Goal: Task Accomplishment & Management: Manage account settings

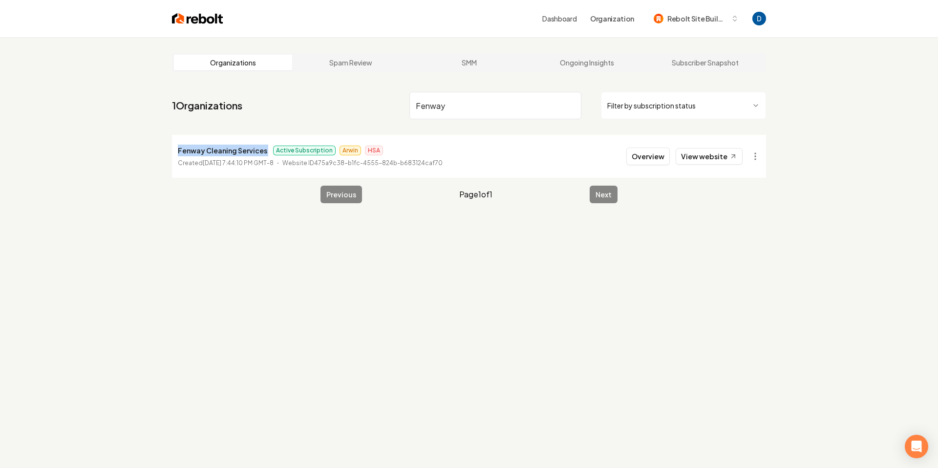
click at [495, 108] on input "Fenway" at bounding box center [495, 105] width 172 height 27
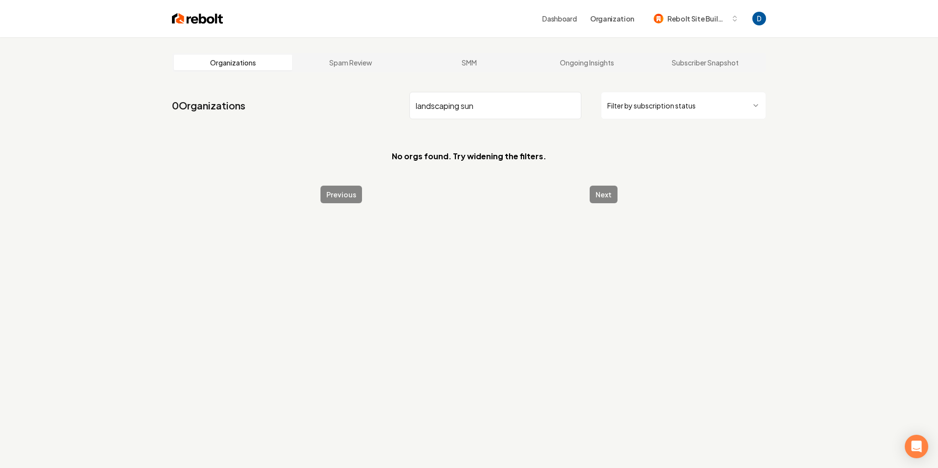
click at [499, 105] on input "landscaping sun" at bounding box center [495, 105] width 172 height 27
paste input "Sun Valley Landscaping"
click at [475, 105] on input "Sun Valley Landscaping" at bounding box center [495, 105] width 172 height 27
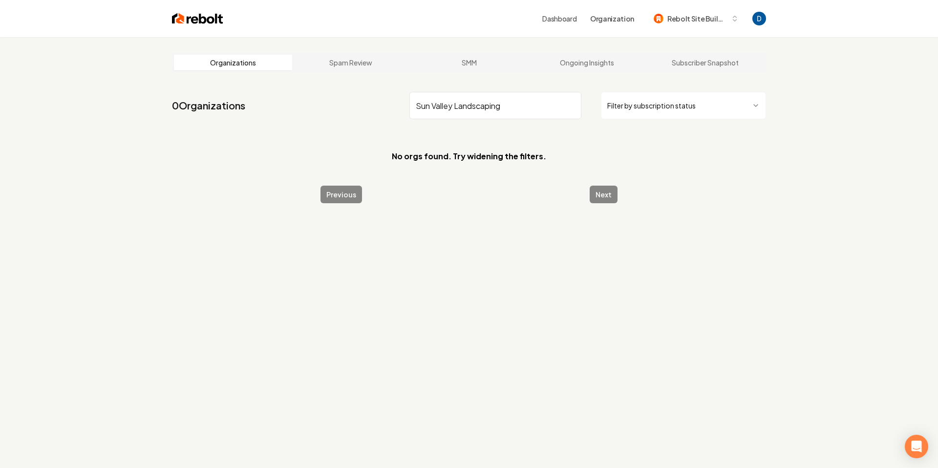
click at [475, 105] on input "Sun Valley Landscaping" at bounding box center [495, 105] width 172 height 27
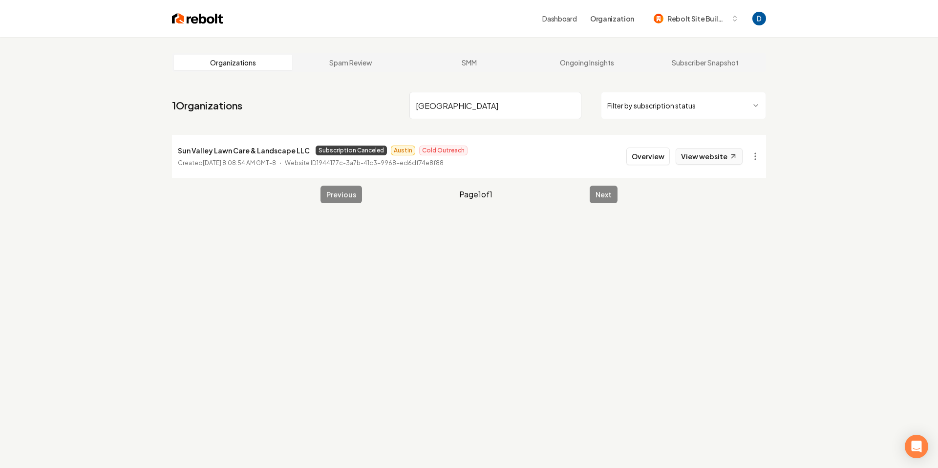
click at [709, 153] on link "View website" at bounding box center [709, 156] width 67 height 17
click at [762, 160] on html "Dashboard Organization Rebolt Site Builder Organizations Spam Review SMM Ongoin…" at bounding box center [469, 234] width 938 height 468
click at [722, 236] on link "View in Stripe" at bounding box center [732, 241] width 62 height 16
click at [459, 101] on input "Sun Valley" at bounding box center [495, 105] width 172 height 27
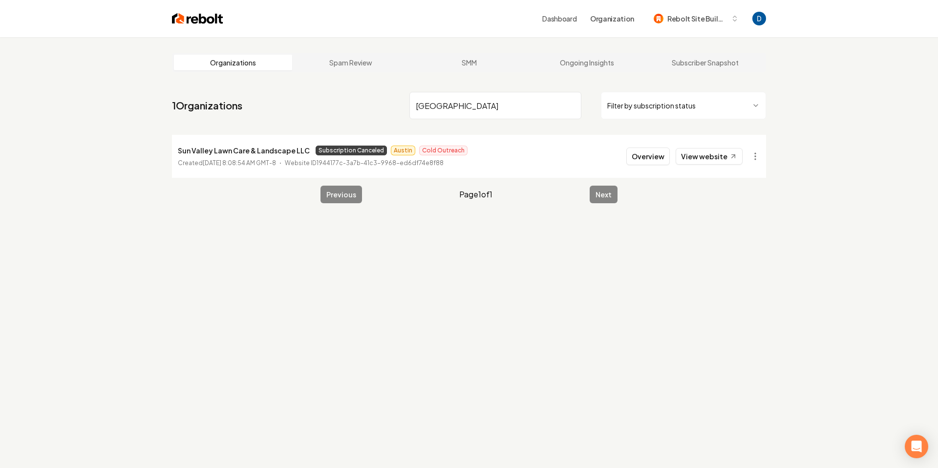
click at [459, 101] on input "Sun Valley" at bounding box center [495, 105] width 172 height 27
click at [239, 147] on p "Sun Valley Lawn Care & Landscape LLC" at bounding box center [244, 151] width 132 height 12
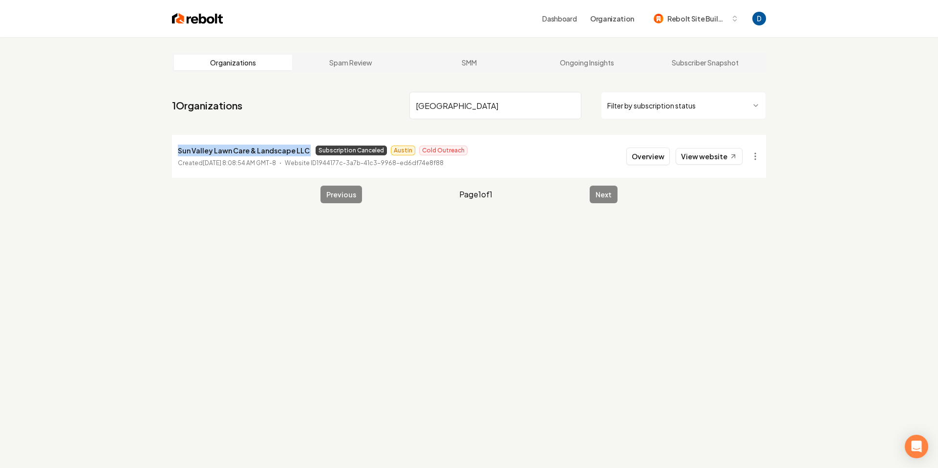
copy p "Sun Valley Lawn Care & Landscape LLC"
click at [467, 106] on input "Sun Valley" at bounding box center [495, 105] width 172 height 27
paste input "Best Pro Moving"
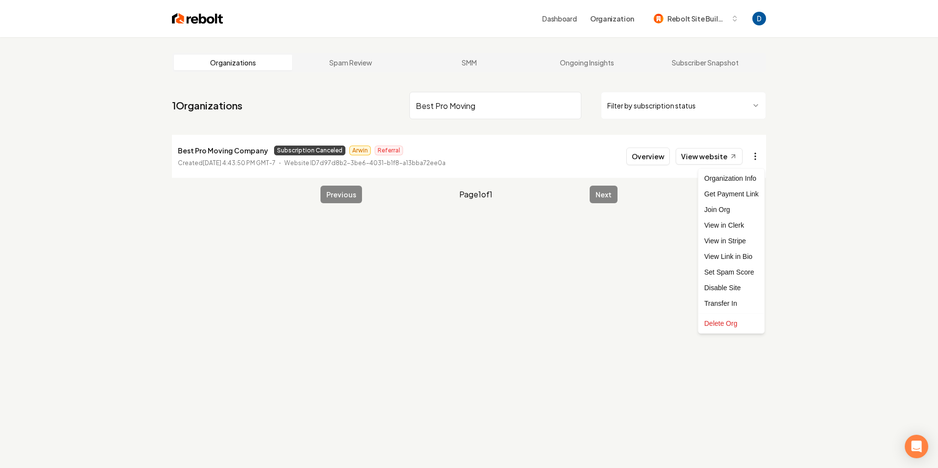
click at [755, 153] on html "Dashboard Organization Rebolt Site Builder Organizations Spam Review SMM Ongoin…" at bounding box center [469, 234] width 938 height 468
click at [723, 242] on link "View in Stripe" at bounding box center [732, 241] width 62 height 16
click at [436, 108] on input "Best Pro Moving" at bounding box center [495, 105] width 172 height 27
type input "Best Pro Moving"
click at [755, 161] on html "Dashboard Organization Rebolt Site Builder Organizations Spam Review SMM Ongoin…" at bounding box center [469, 234] width 938 height 468
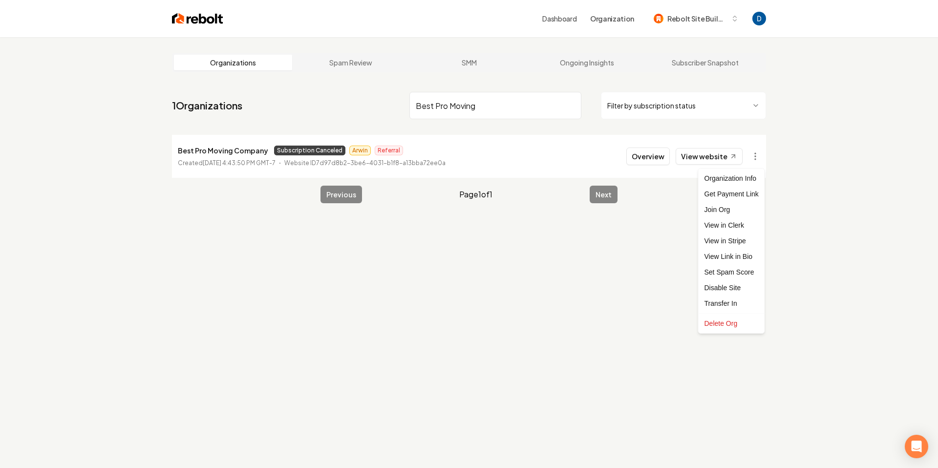
click at [756, 159] on html "Dashboard Organization Rebolt Site Builder Organizations Spam Review SMM Ongoin…" at bounding box center [469, 234] width 938 height 468
click at [728, 157] on link "View website" at bounding box center [709, 156] width 67 height 17
click at [459, 94] on input "Best Pro Moving" at bounding box center [495, 105] width 172 height 27
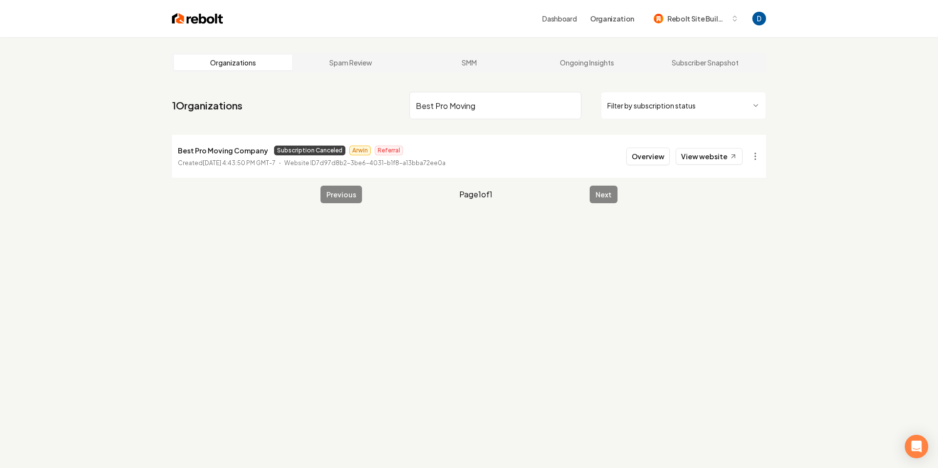
click at [235, 152] on p "Best Pro Moving Company" at bounding box center [223, 151] width 90 height 12
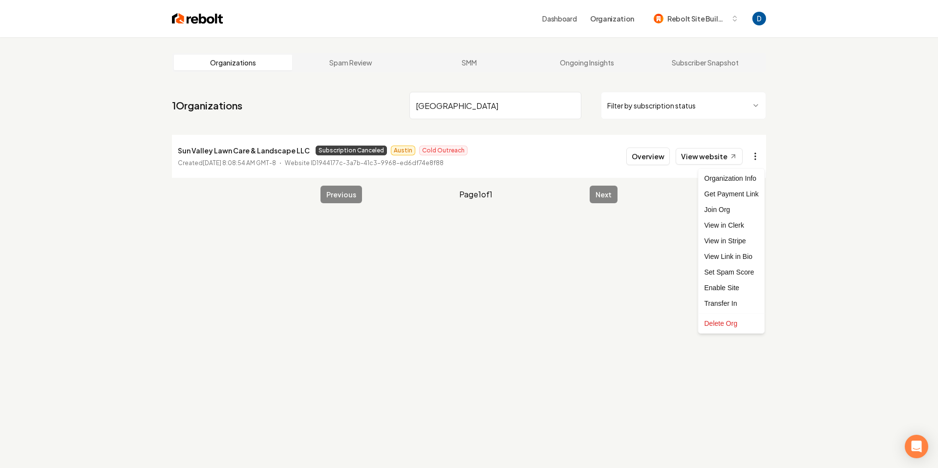
click at [752, 158] on html "Dashboard Organization Rebolt Site Builder Organizations Spam Review SMM Ongoin…" at bounding box center [469, 234] width 938 height 468
click at [758, 156] on html "Dashboard Organization Rebolt Site Builder Organizations Spam Review SMM Ongoin…" at bounding box center [469, 234] width 938 height 468
click at [492, 112] on input "Sun Valley" at bounding box center [495, 105] width 172 height 27
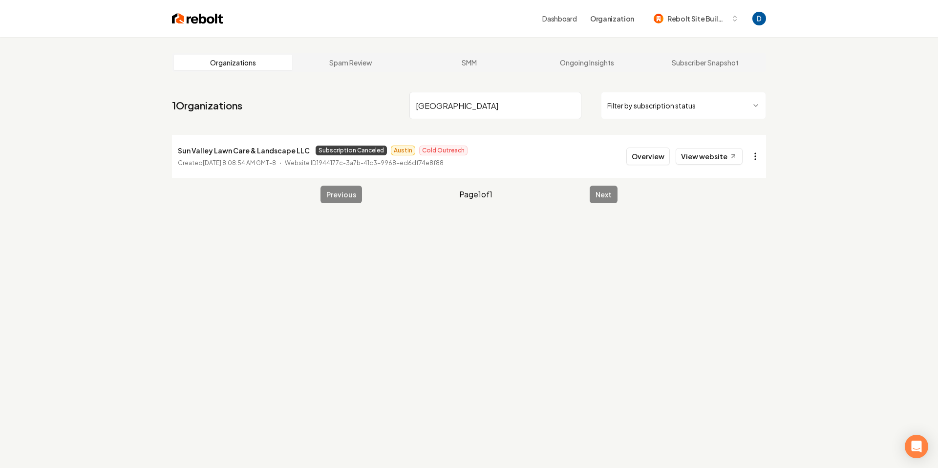
click at [757, 156] on html "Dashboard Organization Rebolt Site Builder Organizations Spam Review SMM Ongoin…" at bounding box center [469, 234] width 938 height 468
click at [741, 197] on div "Get Payment Link" at bounding box center [732, 194] width 62 height 16
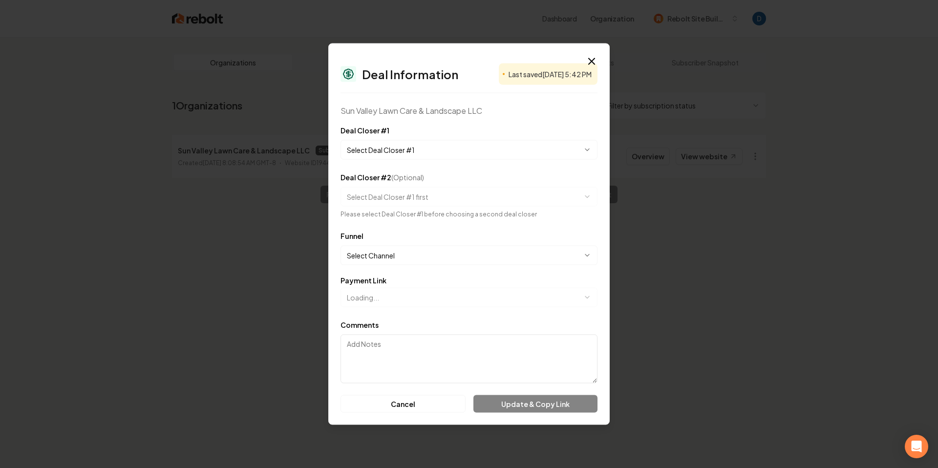
select select "**********"
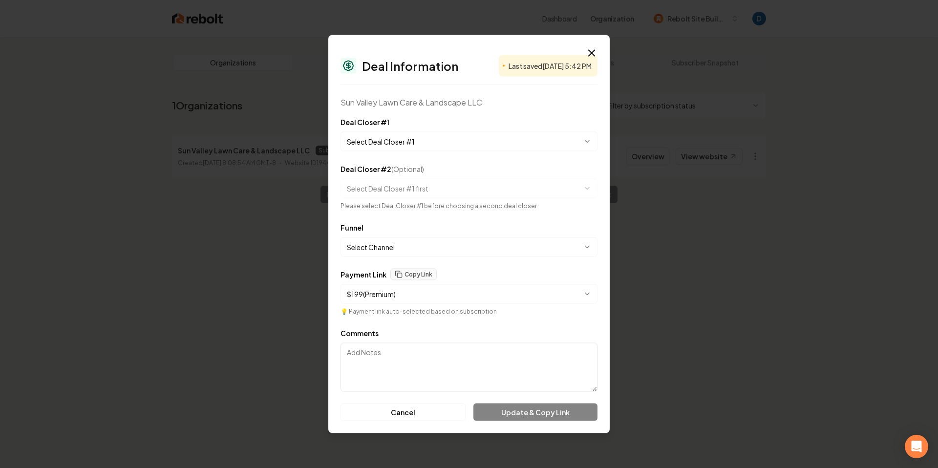
select select "**********"
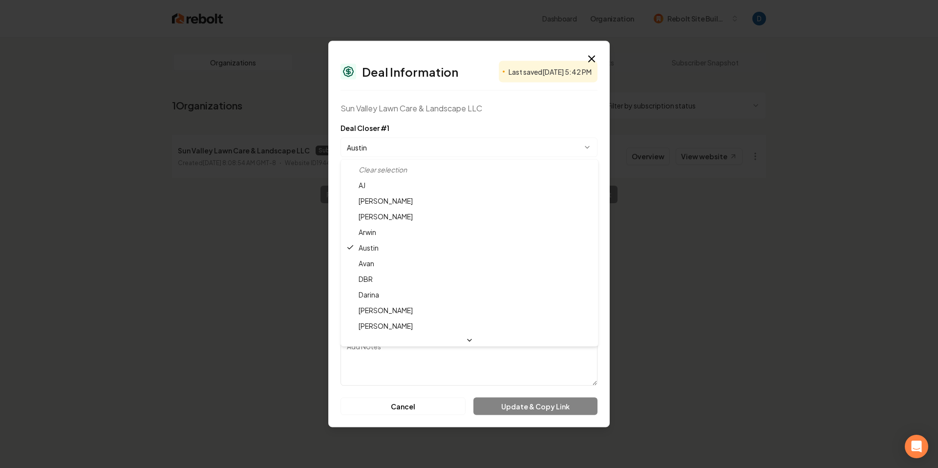
click at [421, 143] on body "**********" at bounding box center [469, 234] width 938 height 468
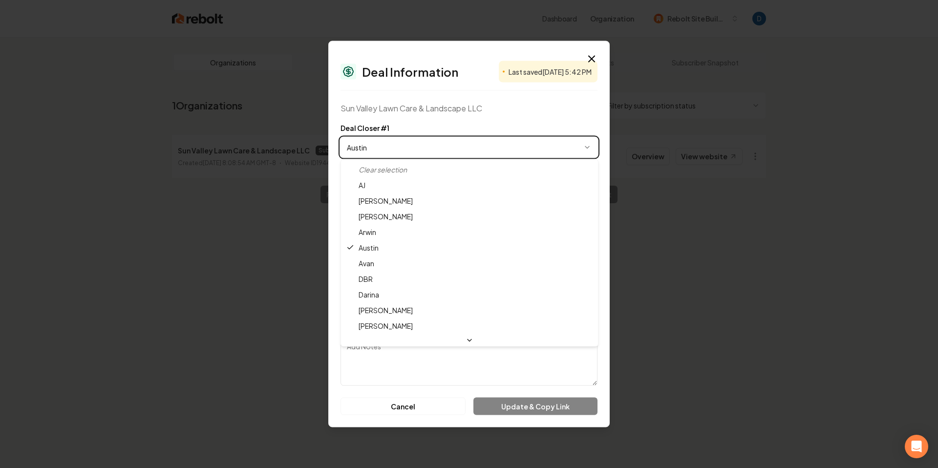
click at [594, 60] on body "**********" at bounding box center [469, 234] width 938 height 468
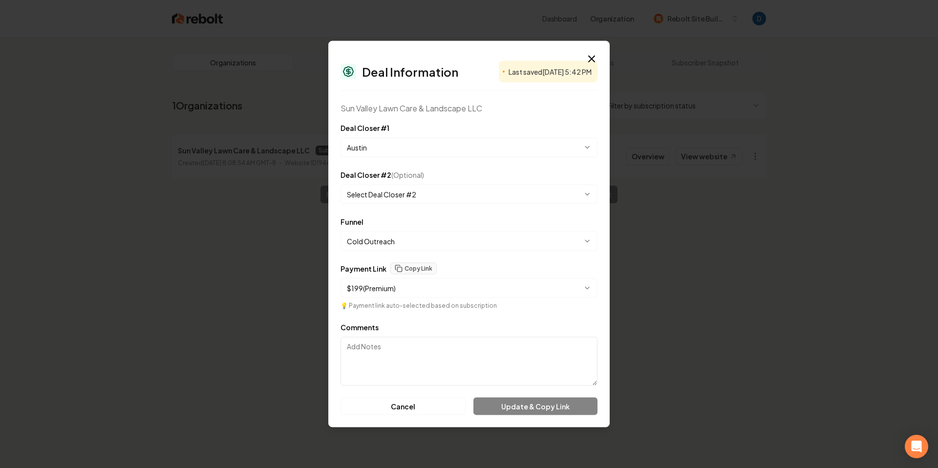
click at [594, 60] on icon "button" at bounding box center [592, 59] width 12 height 12
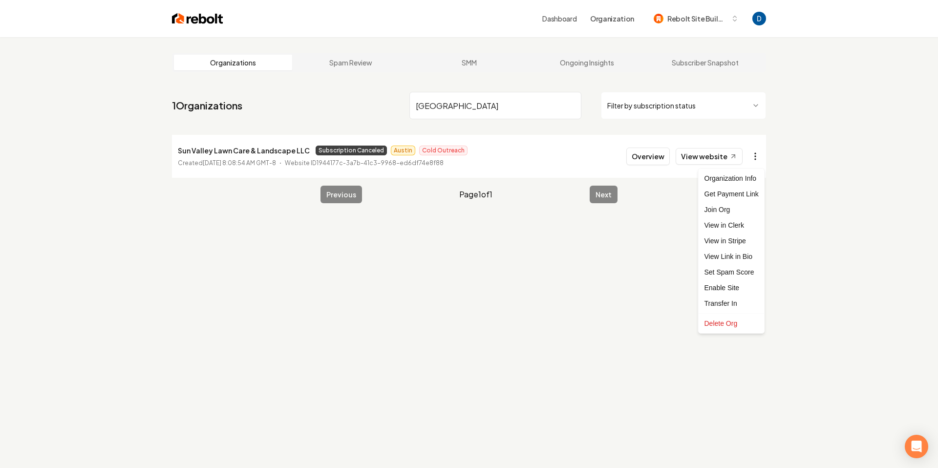
click at [758, 156] on html "Dashboard Organization Rebolt Site Builder Organizations Spam Review SMM Ongoin…" at bounding box center [469, 234] width 938 height 468
click at [741, 192] on div "Get Payment Link" at bounding box center [732, 194] width 62 height 16
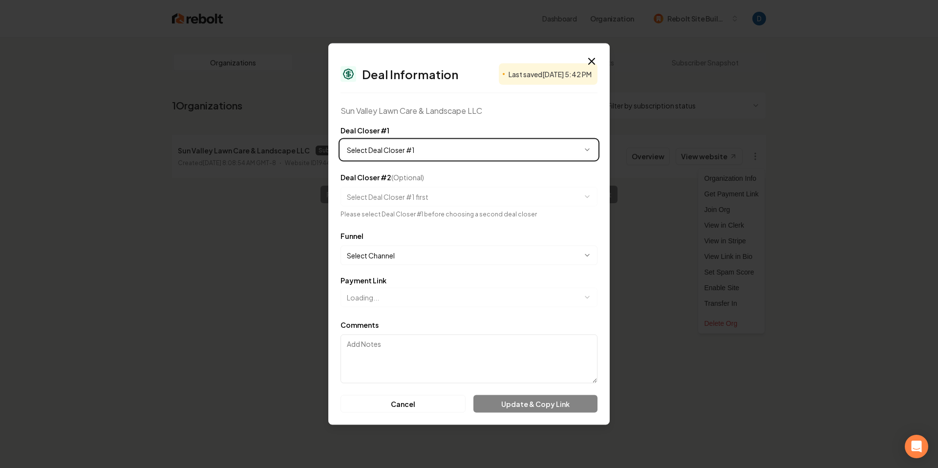
select select "**********"
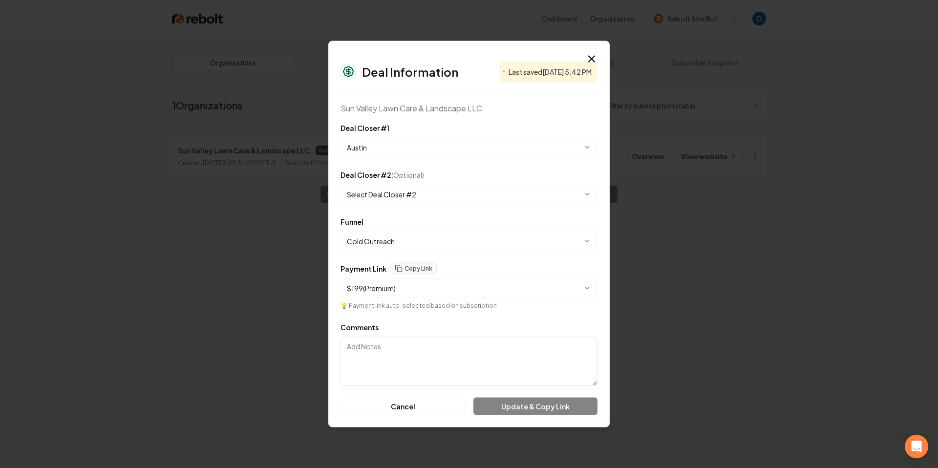
click at [425, 196] on body "**********" at bounding box center [469, 234] width 938 height 468
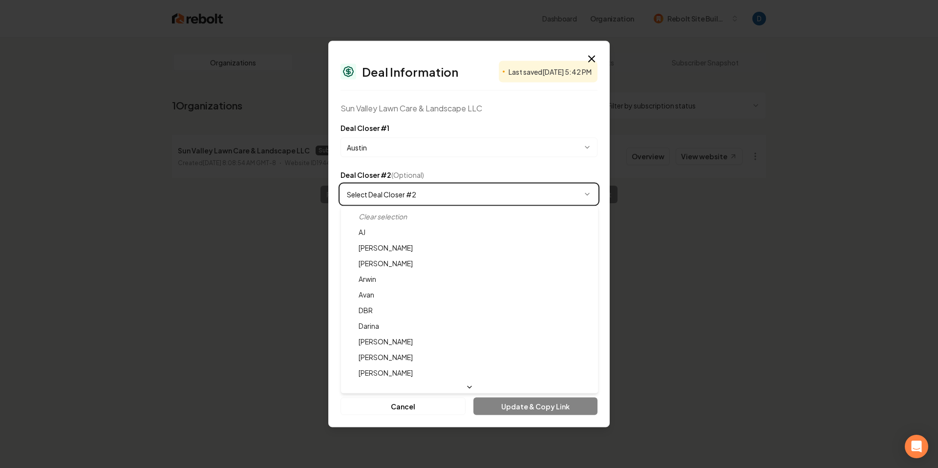
click at [442, 171] on body "**********" at bounding box center [469, 234] width 938 height 468
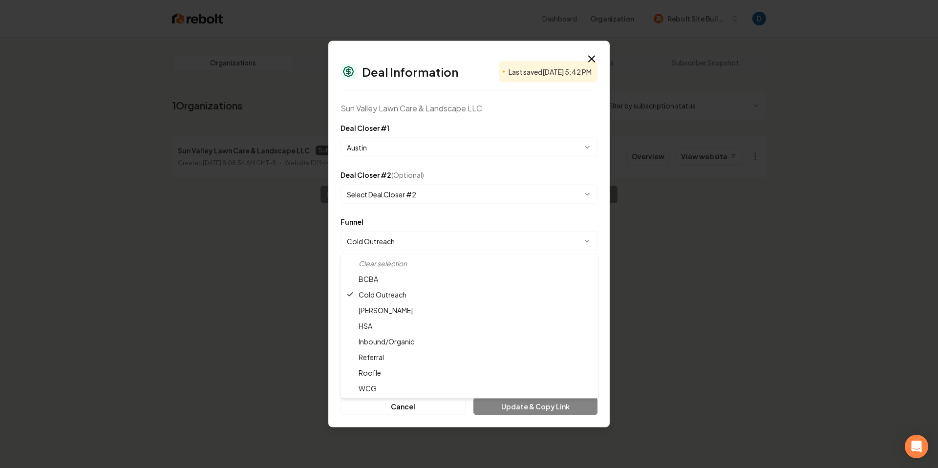
click at [416, 243] on body "**********" at bounding box center [469, 234] width 938 height 468
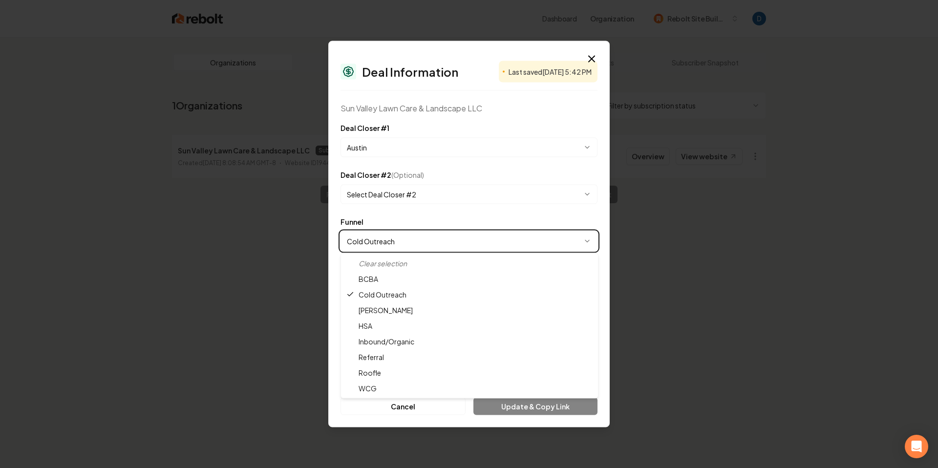
click at [417, 224] on body "**********" at bounding box center [469, 234] width 938 height 468
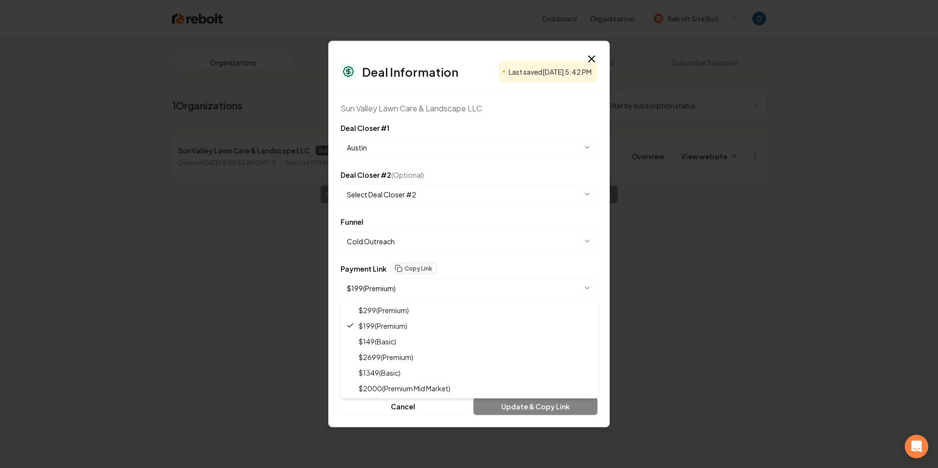
click at [425, 288] on body "**********" at bounding box center [469, 234] width 938 height 468
select select "**********"
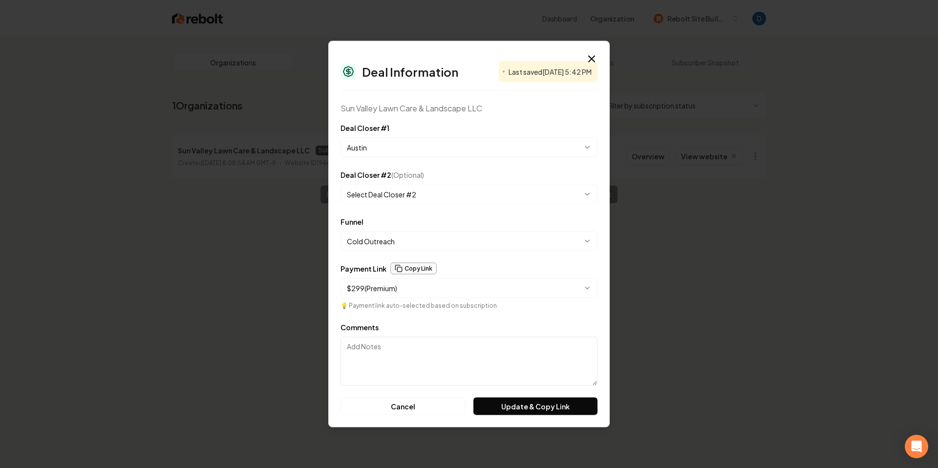
click at [416, 267] on button "Copy Link" at bounding box center [413, 269] width 46 height 12
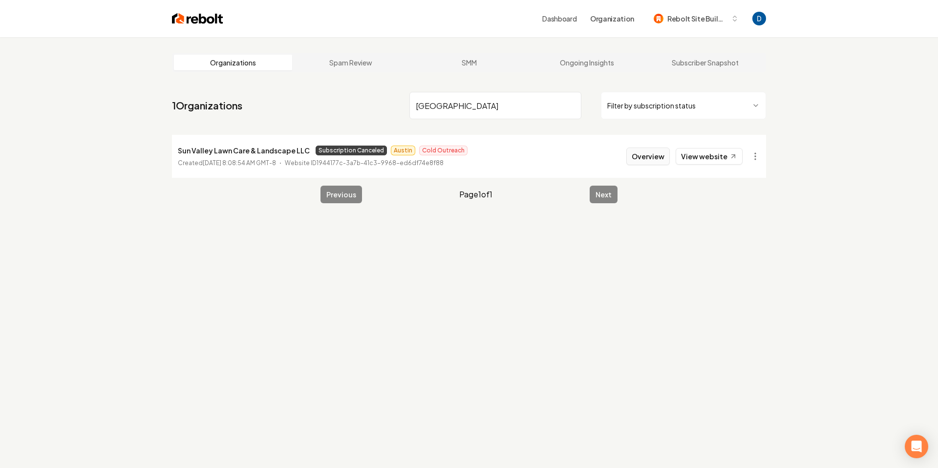
click at [660, 155] on button "Overview" at bounding box center [647, 157] width 43 height 18
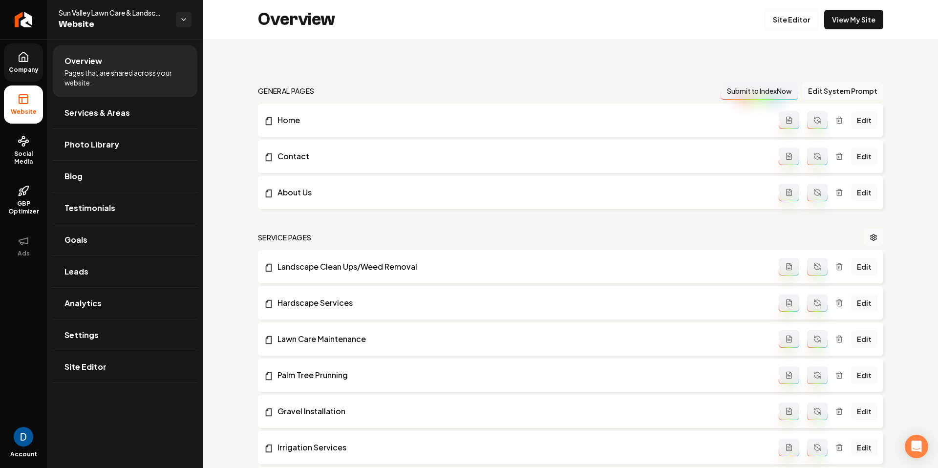
click at [31, 70] on span "Company" at bounding box center [24, 70] width 38 height 8
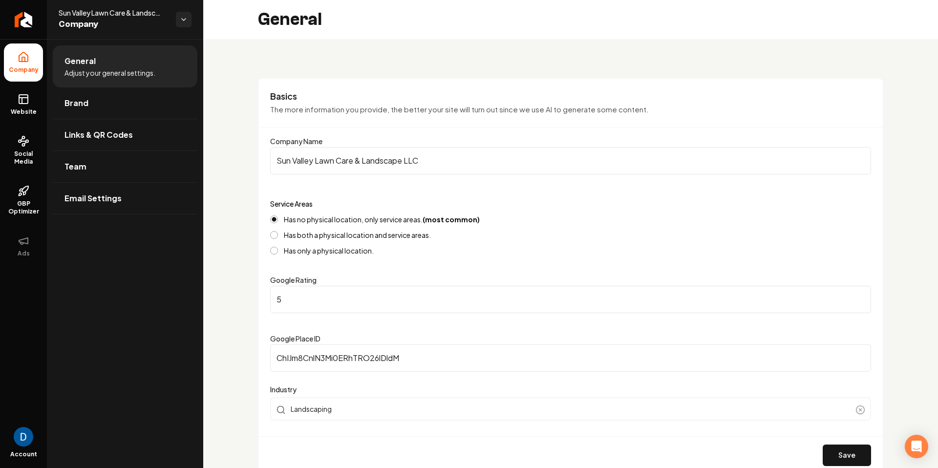
scroll to position [65, 0]
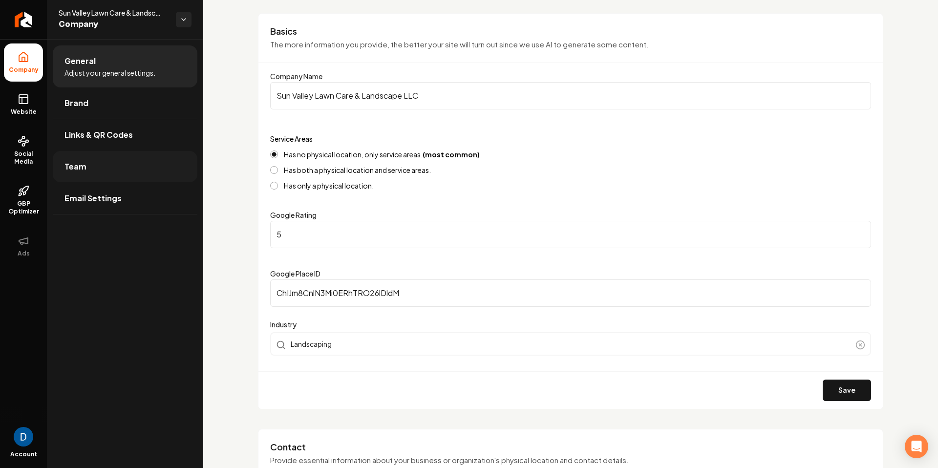
click at [81, 168] on span "Team" at bounding box center [75, 167] width 22 height 12
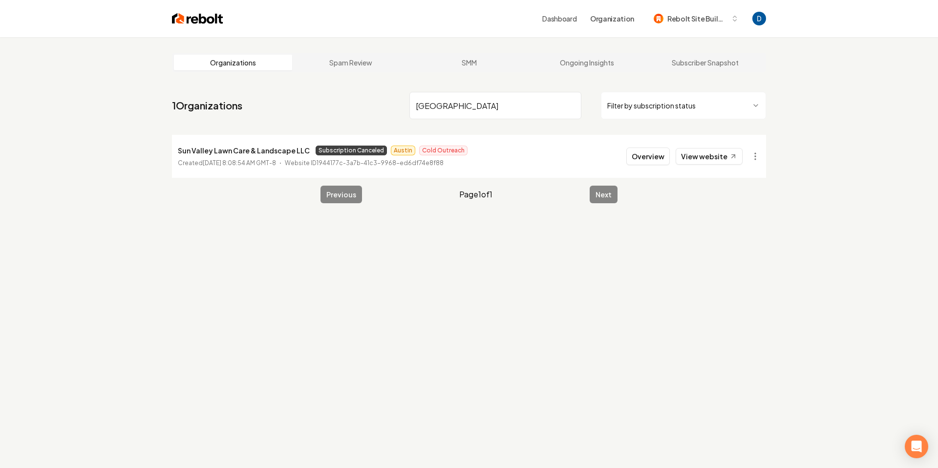
click at [475, 106] on input "[GEOGRAPHIC_DATA]" at bounding box center [495, 105] width 172 height 27
paste input "# Broom The Room"
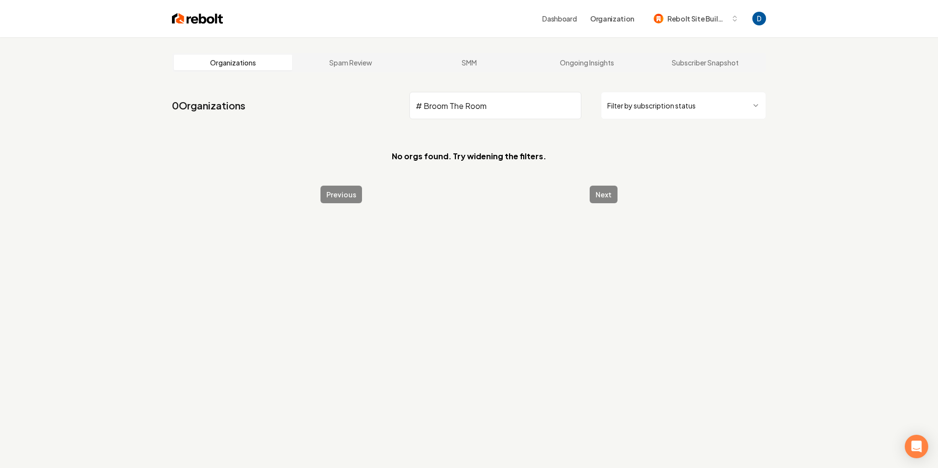
click at [423, 106] on input "# Broom The Room" at bounding box center [495, 105] width 172 height 27
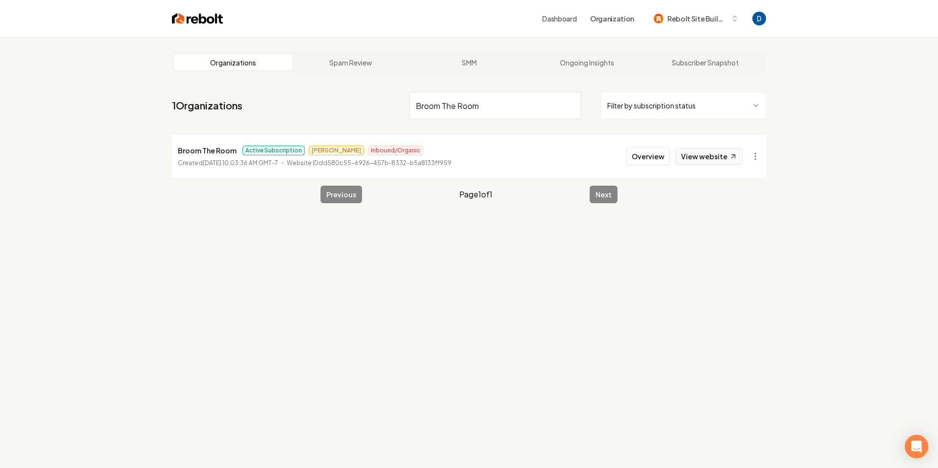
type input "Broom The Room"
click at [728, 153] on link "View website" at bounding box center [709, 156] width 67 height 17
click at [475, 108] on input "[GEOGRAPHIC_DATA]" at bounding box center [495, 105] width 172 height 27
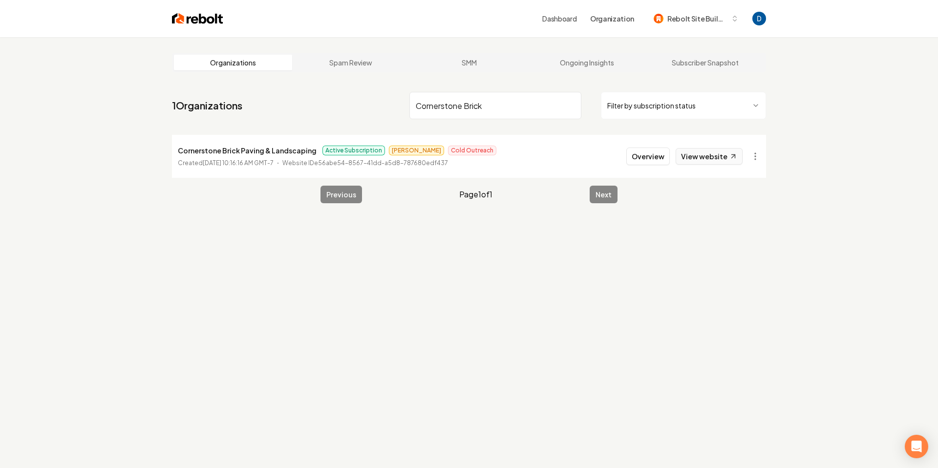
type input "Cornerstone Brick"
click at [724, 164] on link "View website" at bounding box center [709, 156] width 67 height 17
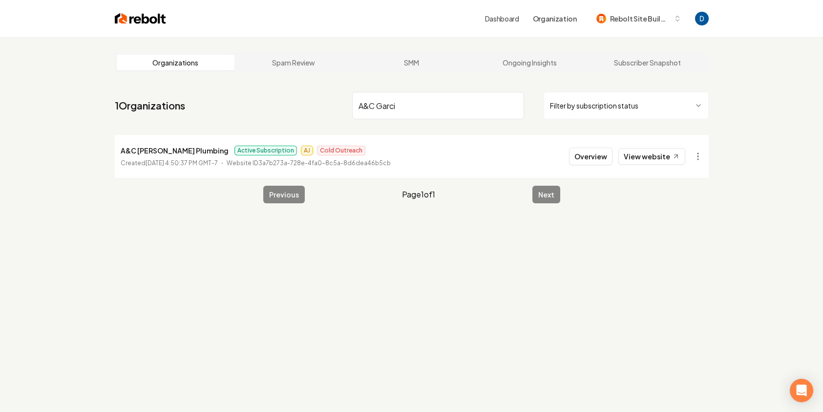
type input "A&C Garci"
click at [637, 144] on li "A&C [PERSON_NAME] Plumbing Active Subscription AJ Cold Outreach Created [DATE] …" at bounding box center [412, 156] width 594 height 43
click at [634, 151] on link "View website" at bounding box center [651, 156] width 67 height 17
click at [171, 144] on li "A&C [PERSON_NAME] Plumbing Active Subscription AJ Cold Outreach Created [DATE] …" at bounding box center [412, 156] width 594 height 43
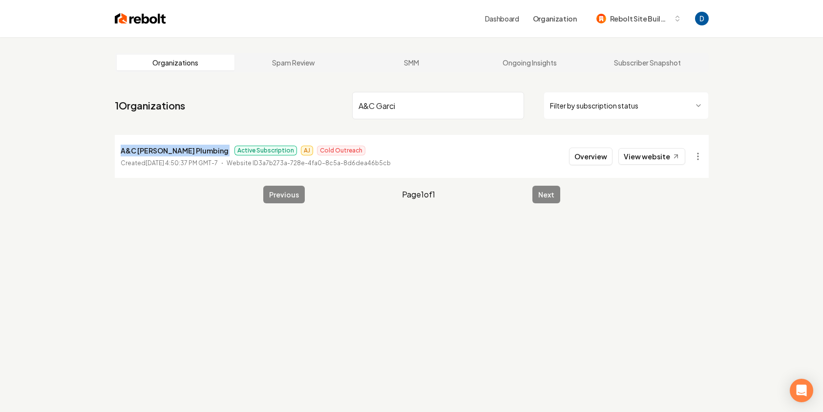
click at [171, 144] on li "A&C [PERSON_NAME] Plumbing Active Subscription AJ Cold Outreach Created [DATE] …" at bounding box center [412, 156] width 594 height 43
copy p "A&C [PERSON_NAME] Plumbing"
click at [610, 163] on button "Overview" at bounding box center [590, 157] width 43 height 18
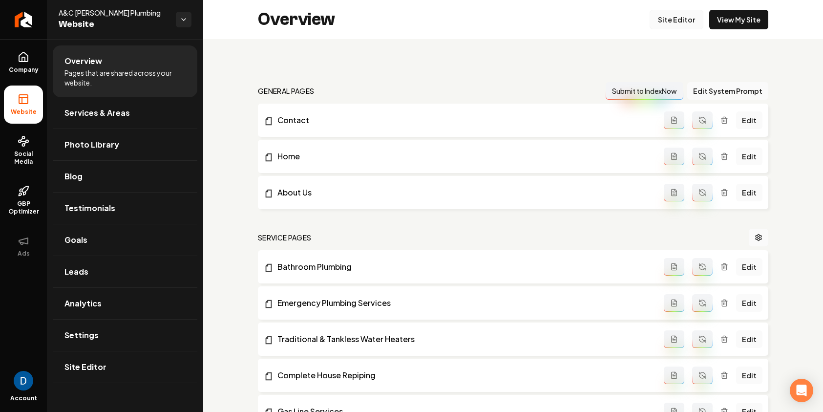
click at [670, 21] on link "Site Editor" at bounding box center [677, 20] width 54 height 20
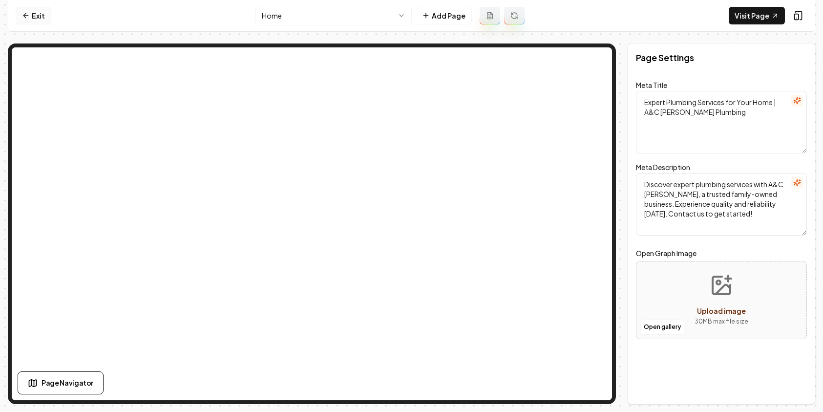
click at [35, 12] on link "Exit" at bounding box center [34, 16] width 36 height 18
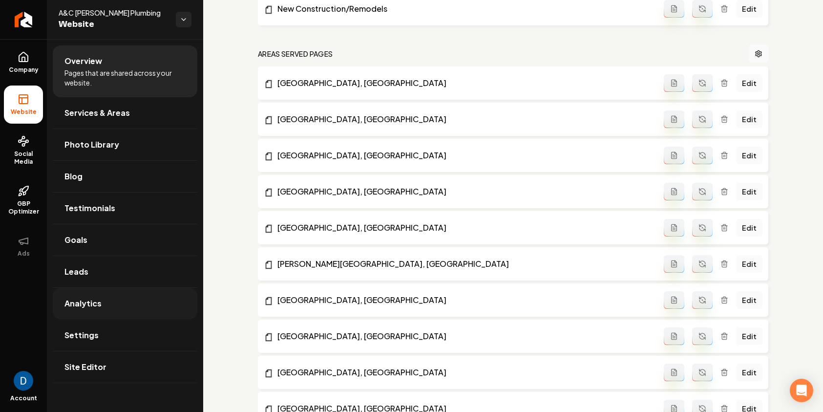
scroll to position [816, 0]
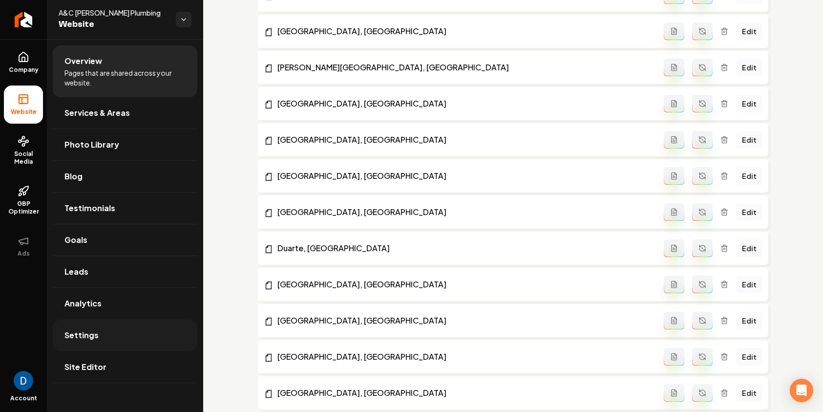
click at [88, 337] on span "Settings" at bounding box center [81, 335] width 34 height 12
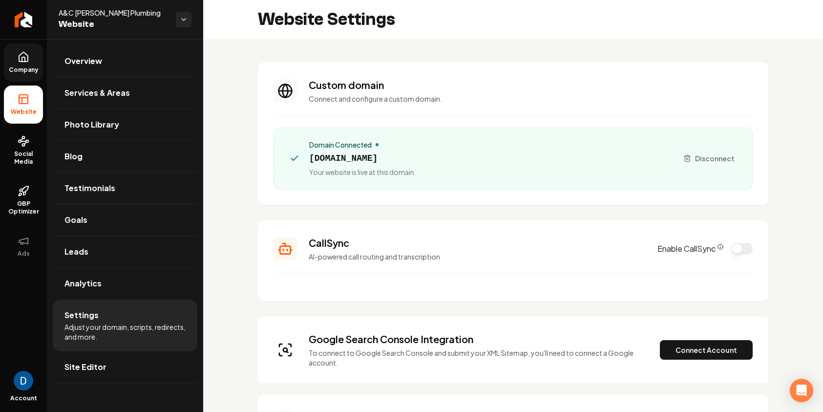
click at [39, 68] on span "Company" at bounding box center [24, 70] width 38 height 8
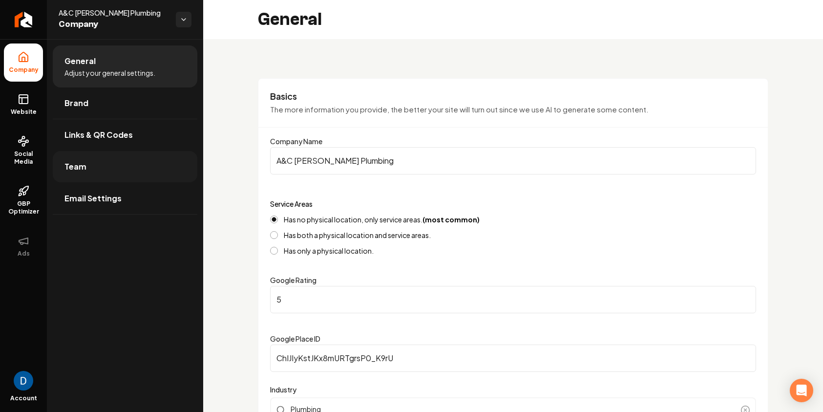
click at [111, 162] on link "Team" at bounding box center [125, 166] width 145 height 31
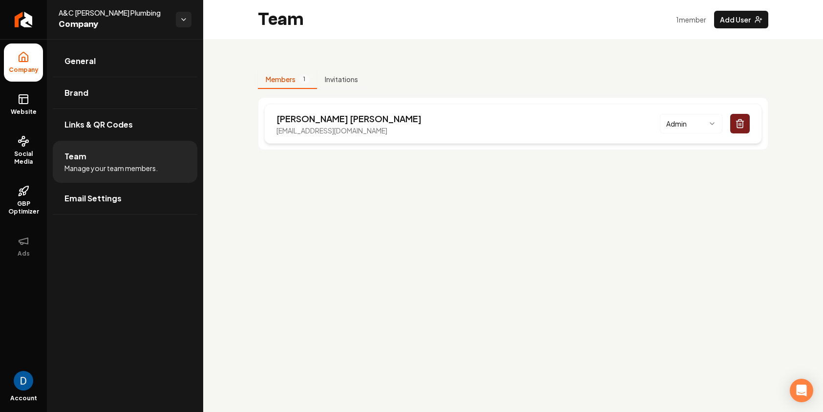
click at [291, 115] on p "Cristian Garcia" at bounding box center [348, 119] width 145 height 14
copy p "Cristian"
click at [35, 110] on span "Website" at bounding box center [24, 112] width 34 height 8
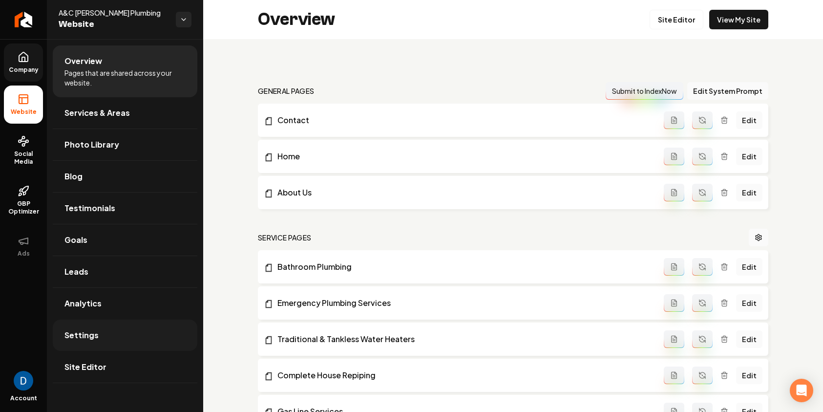
click at [153, 331] on link "Settings" at bounding box center [125, 334] width 145 height 31
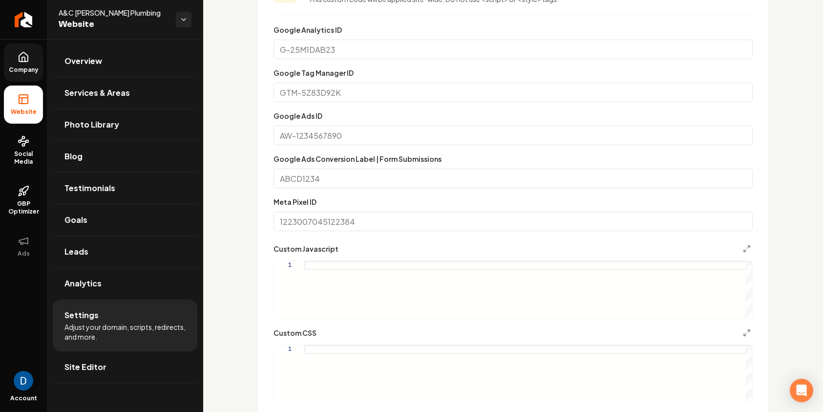
scroll to position [849, 0]
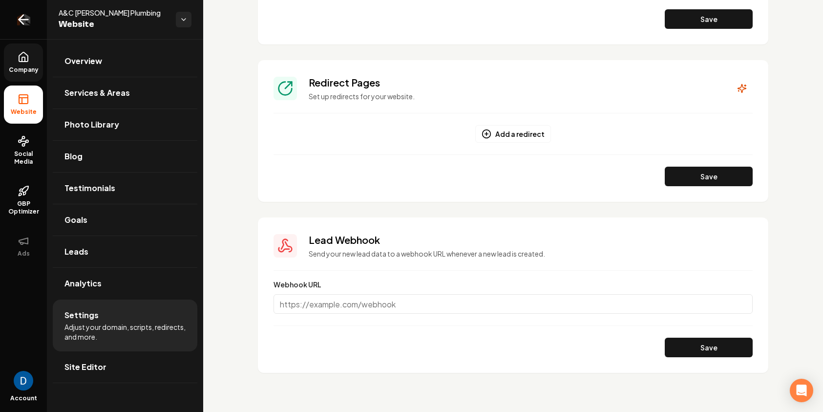
click at [41, 24] on link "Return to dashboard" at bounding box center [23, 19] width 47 height 39
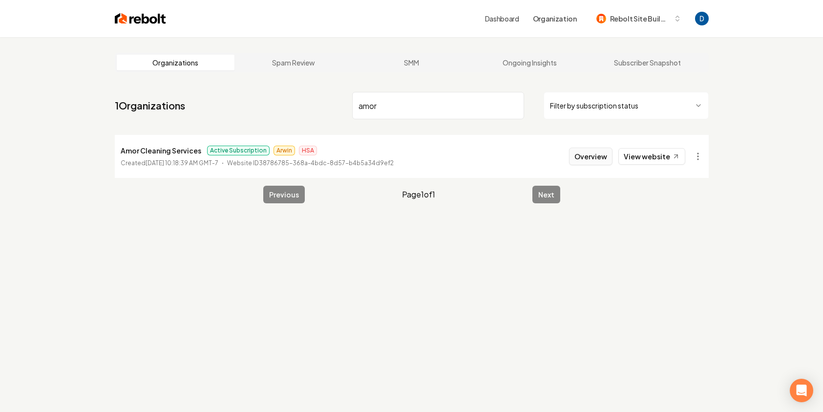
type input "amor"
click at [597, 152] on button "Overview" at bounding box center [590, 157] width 43 height 18
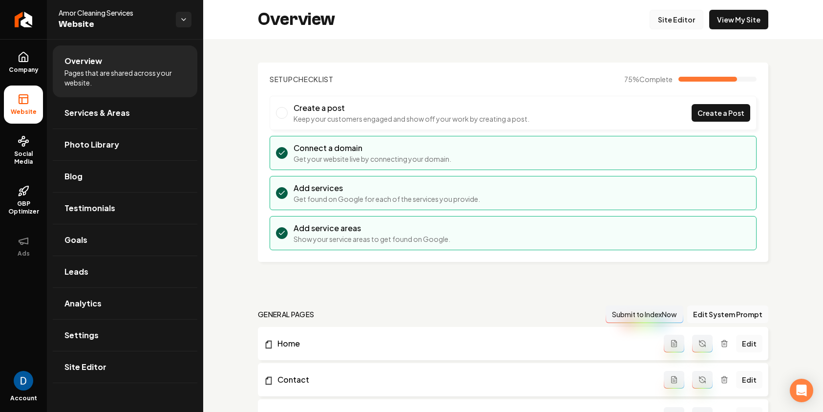
click at [685, 20] on link "Site Editor" at bounding box center [677, 20] width 54 height 20
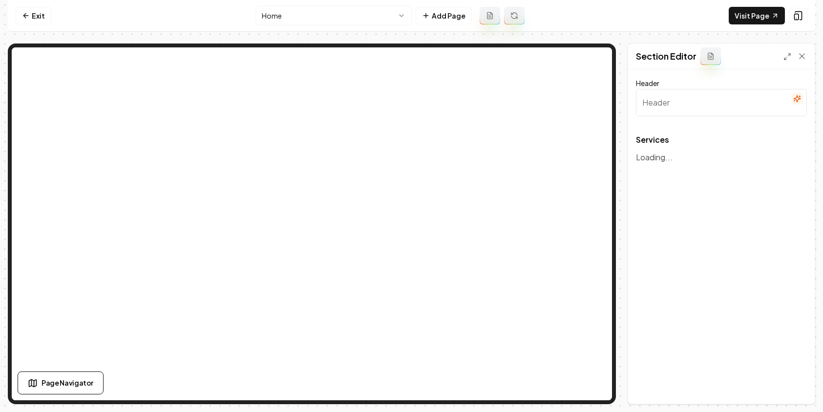
type input "Our Expert Cleaning Solutions"
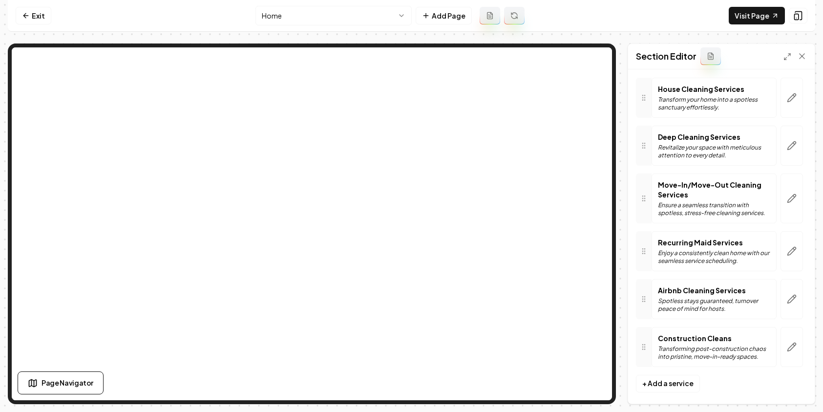
scroll to position [82, 0]
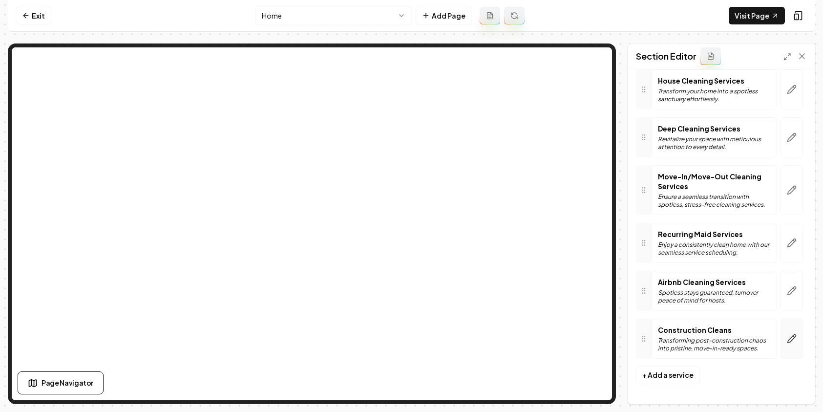
click at [792, 340] on icon "button" at bounding box center [792, 339] width 10 height 10
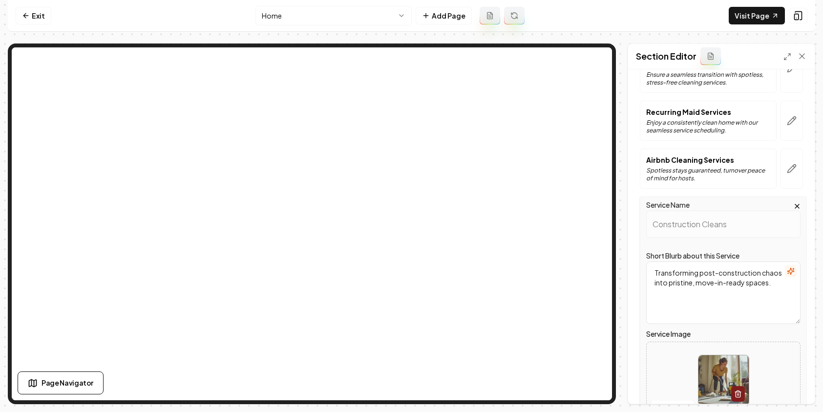
scroll to position [216, 0]
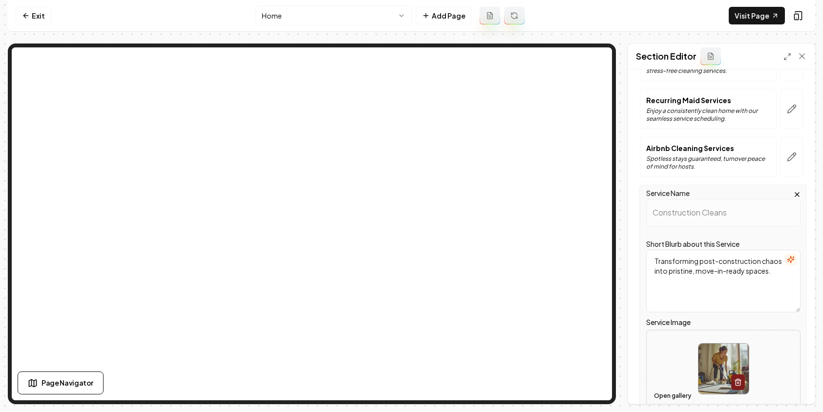
click at [667, 393] on button "Open gallery" at bounding box center [673, 396] width 44 height 16
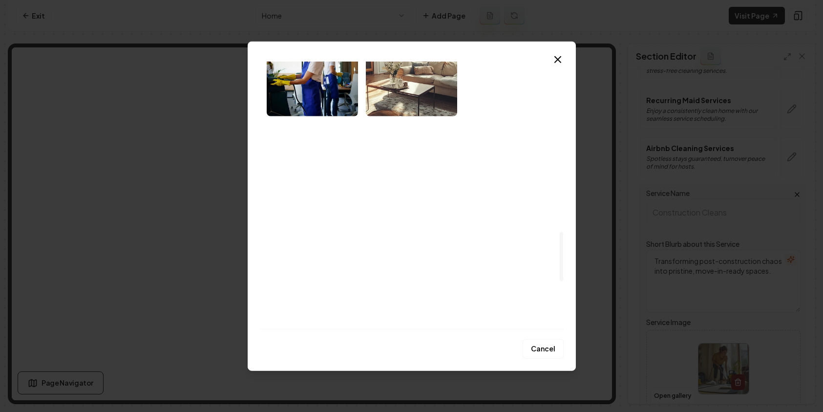
scroll to position [915, 0]
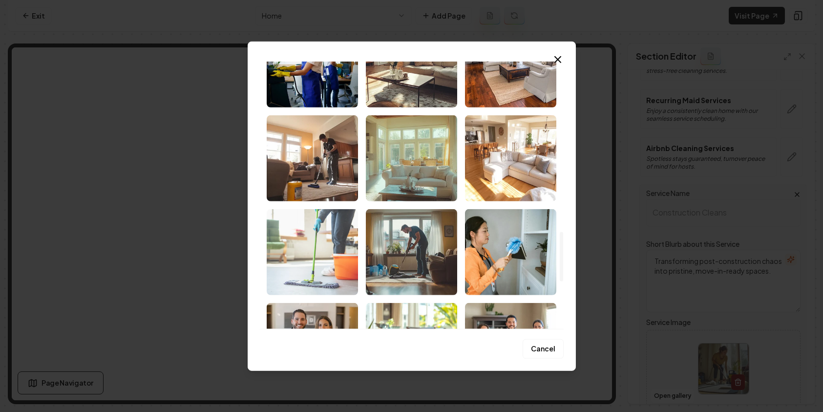
click at [323, 237] on img "Select image image_686fd1af5c7cd75eb8ec3ee3.jpeg" at bounding box center [312, 252] width 91 height 86
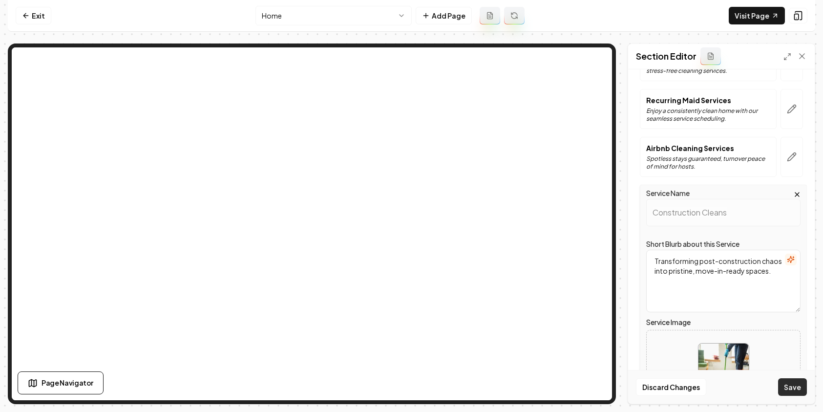
click at [799, 389] on button "Save" at bounding box center [792, 387] width 29 height 18
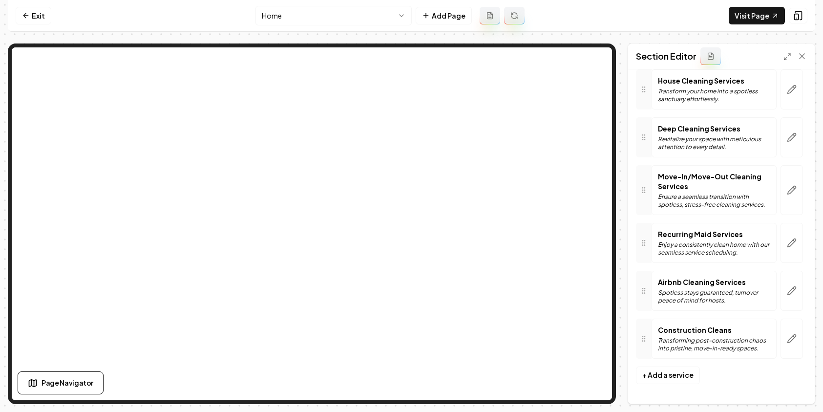
scroll to position [82, 0]
click at [314, 21] on html "Computer Required This feature is only available on a computer. Please switch t…" at bounding box center [411, 206] width 823 height 412
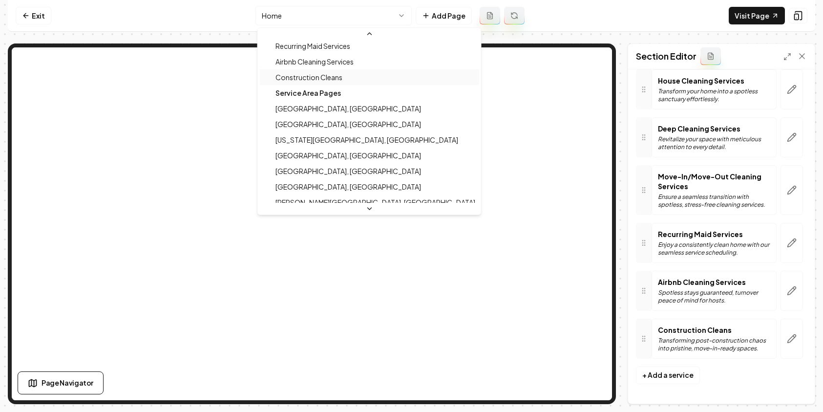
scroll to position [173, 0]
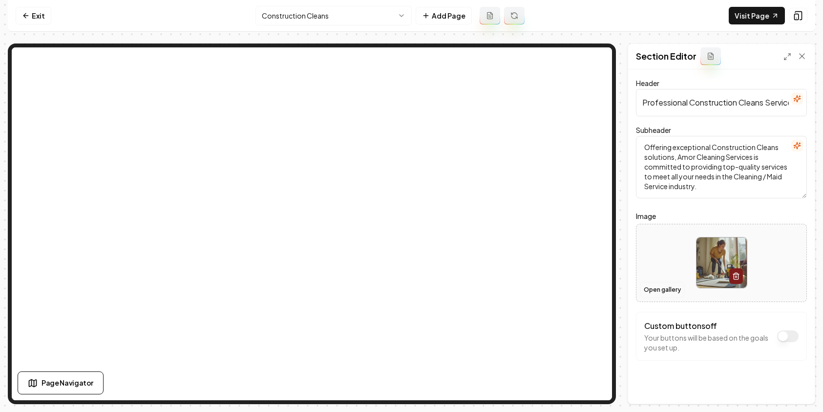
click at [665, 295] on button "Open gallery" at bounding box center [662, 290] width 44 height 16
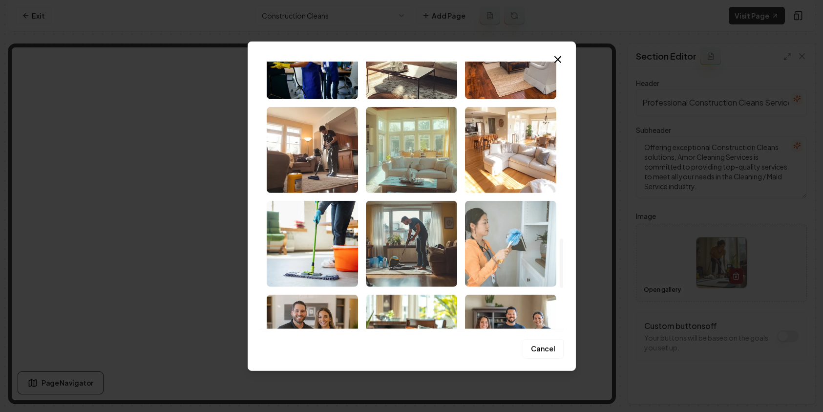
scroll to position [982, 0]
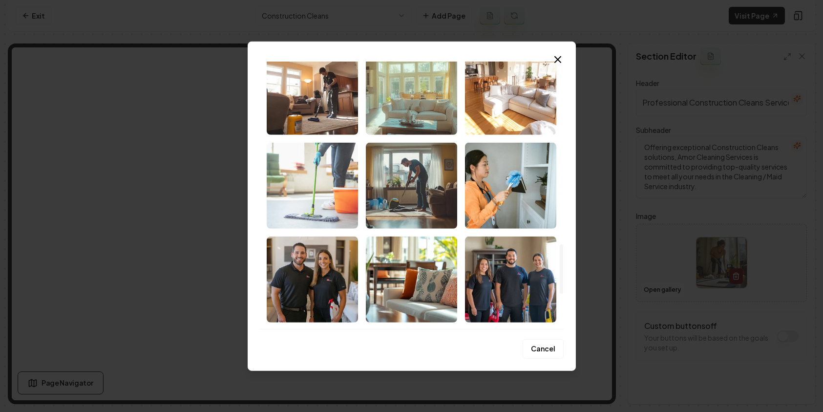
click at [329, 200] on img "Select image image_686fd1af5c7cd75eb8ec3ee3.jpeg" at bounding box center [312, 185] width 91 height 86
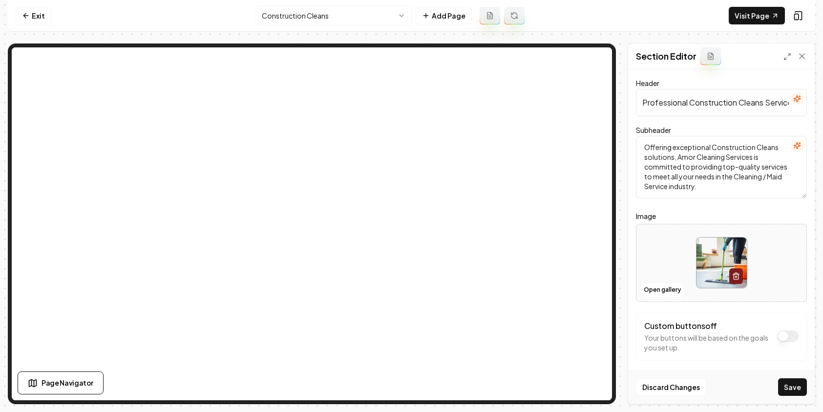
scroll to position [0, 0]
click at [794, 392] on button "Save" at bounding box center [792, 387] width 29 height 18
click at [32, 16] on link "Exit" at bounding box center [34, 16] width 36 height 18
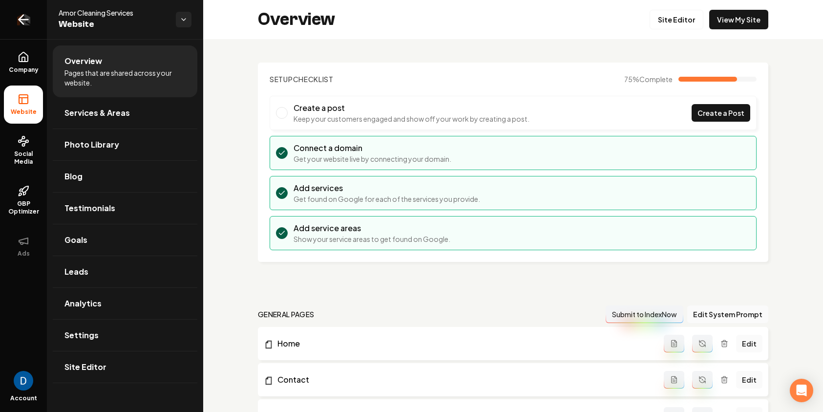
click at [35, 16] on link "Return to dashboard" at bounding box center [23, 19] width 47 height 39
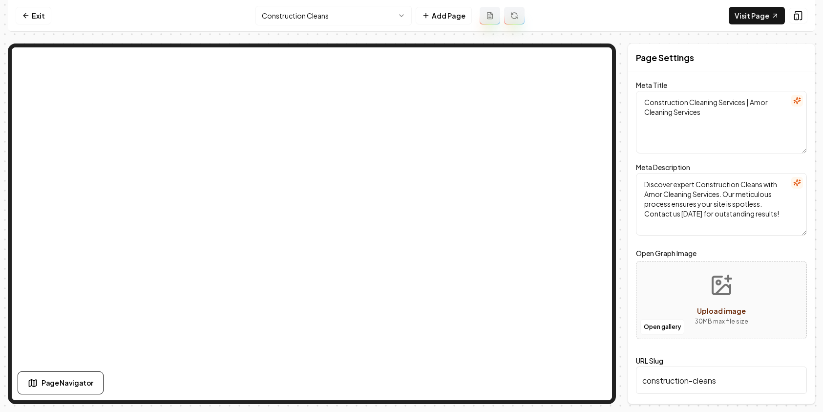
type textarea "Amor Cleaning Services - Pristine Home Solutions for You"
type textarea "Experience the Amor Cleaning Services difference. Enjoy immaculate cleanliness …"
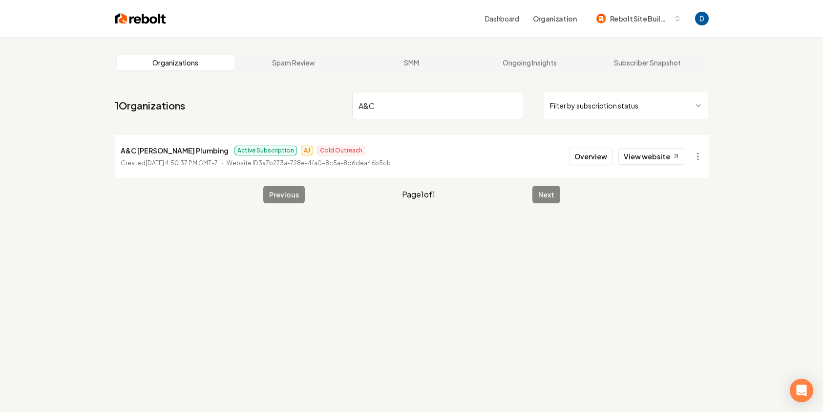
type input "A&C"
click at [658, 153] on link "View website" at bounding box center [651, 156] width 67 height 17
click at [648, 154] on li "A&C [PERSON_NAME] Plumbing Active Subscription AJ Cold Outreach Created [DATE] …" at bounding box center [412, 156] width 594 height 43
click at [647, 150] on link "View website" at bounding box center [651, 156] width 67 height 17
click at [586, 155] on button "Overview" at bounding box center [590, 157] width 43 height 18
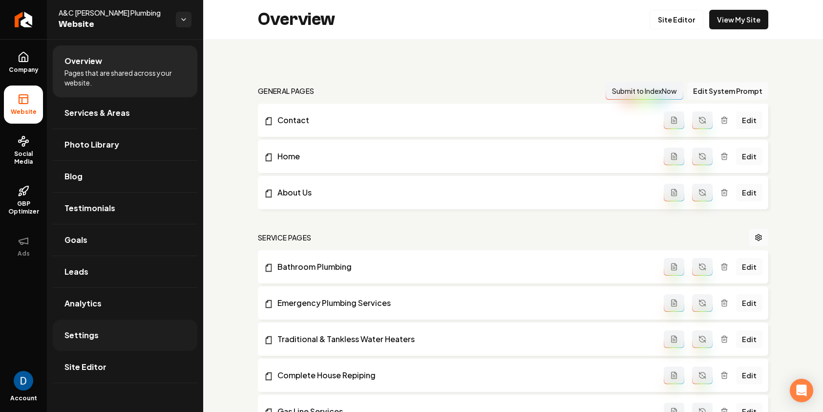
click at [90, 334] on span "Settings" at bounding box center [81, 335] width 34 height 12
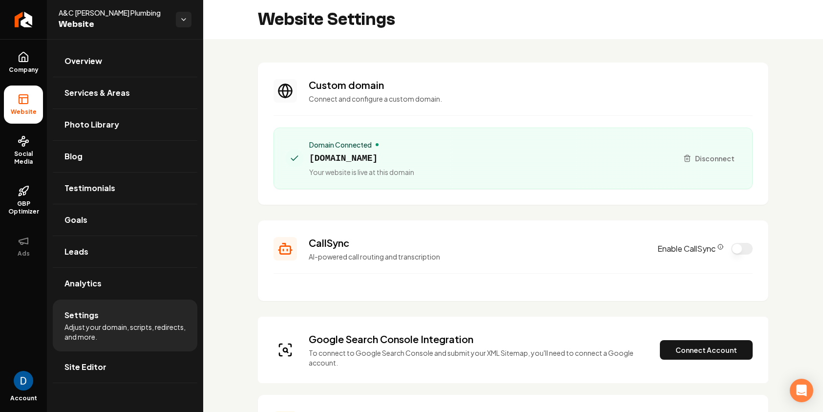
click at [359, 156] on span "[DOMAIN_NAME]" at bounding box center [361, 158] width 105 height 14
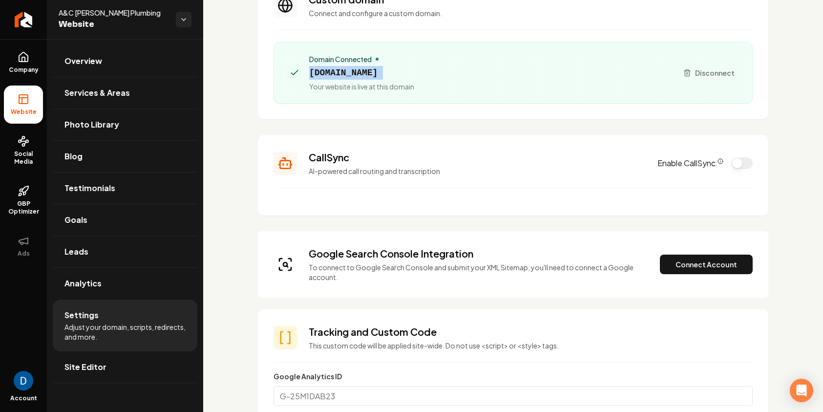
scroll to position [121, 0]
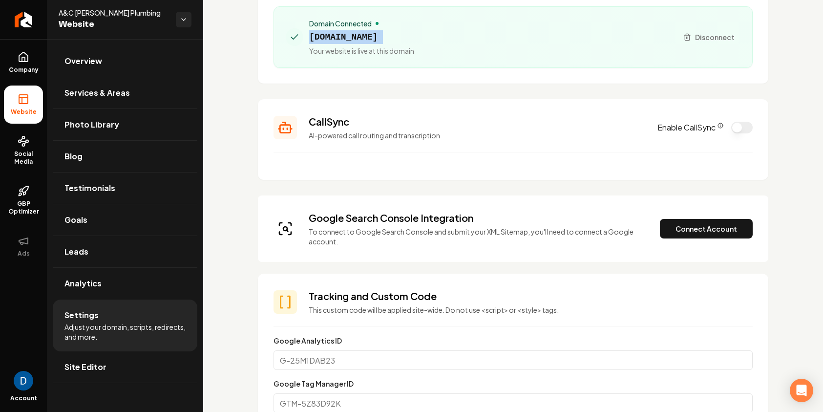
click at [362, 35] on span "[DOMAIN_NAME]" at bounding box center [361, 37] width 105 height 14
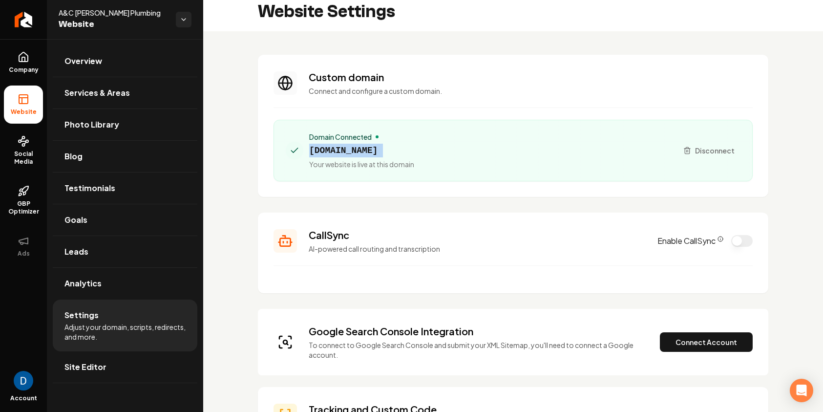
scroll to position [9, 0]
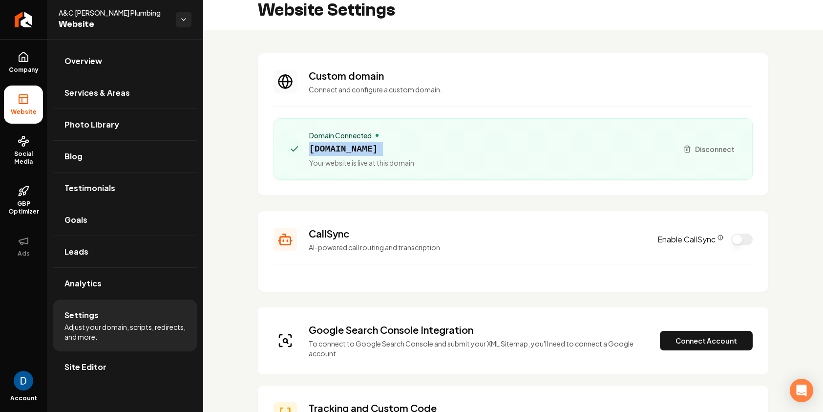
click at [362, 150] on span "[DOMAIN_NAME]" at bounding box center [361, 149] width 105 height 14
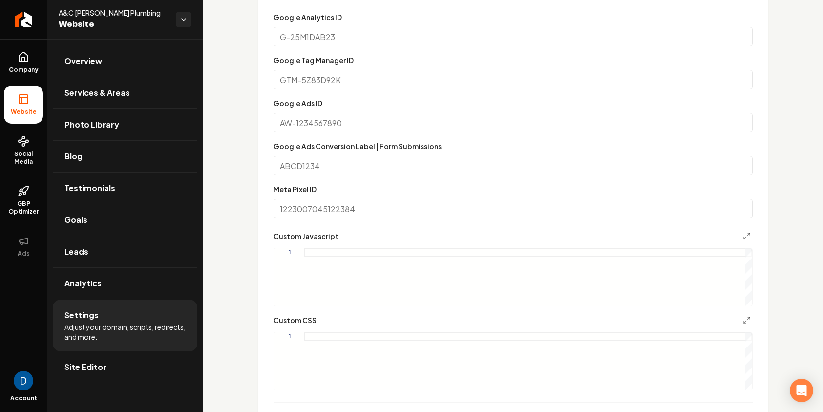
scroll to position [0, 0]
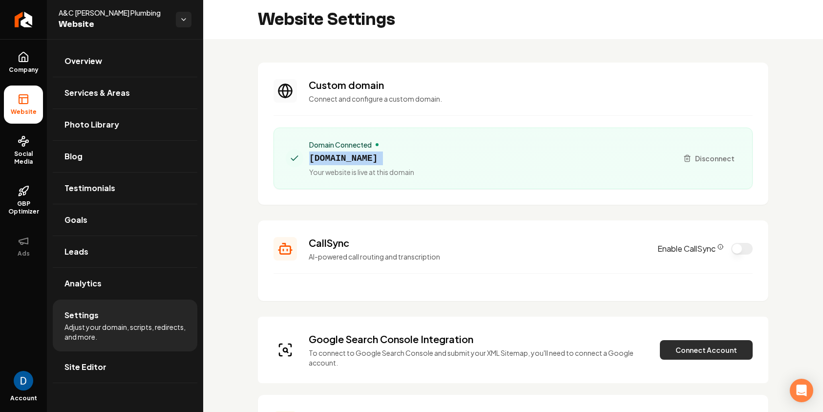
click at [719, 346] on button "Connect Account" at bounding box center [706, 350] width 93 height 20
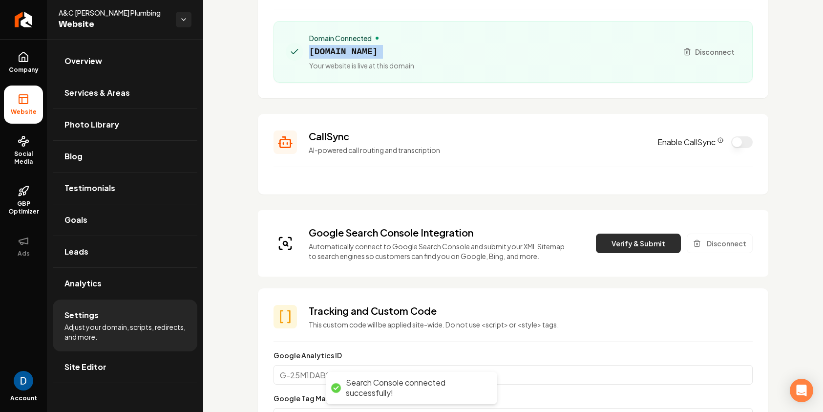
click at [649, 243] on button "Verify & Submit" at bounding box center [638, 244] width 85 height 20
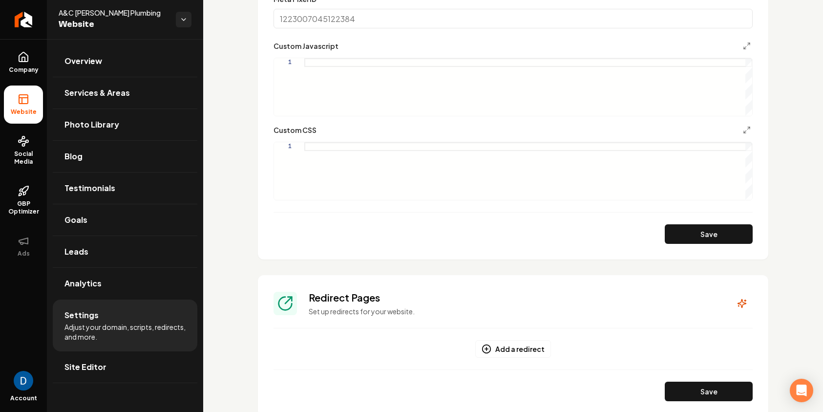
scroll to position [943, 0]
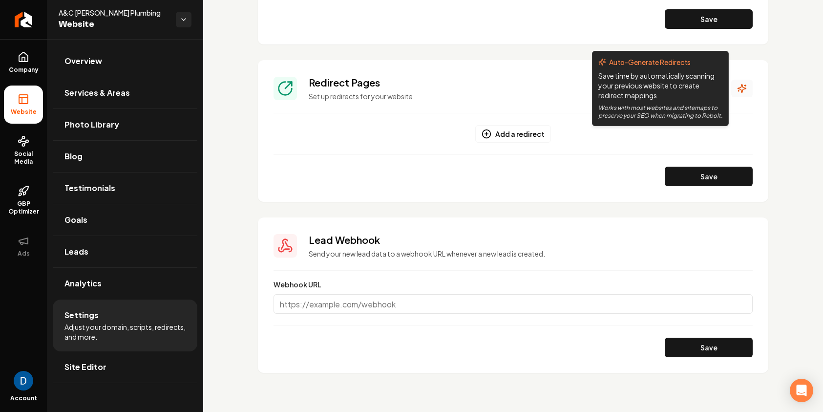
click at [739, 89] on icon "Main content area" at bounding box center [742, 89] width 10 height 10
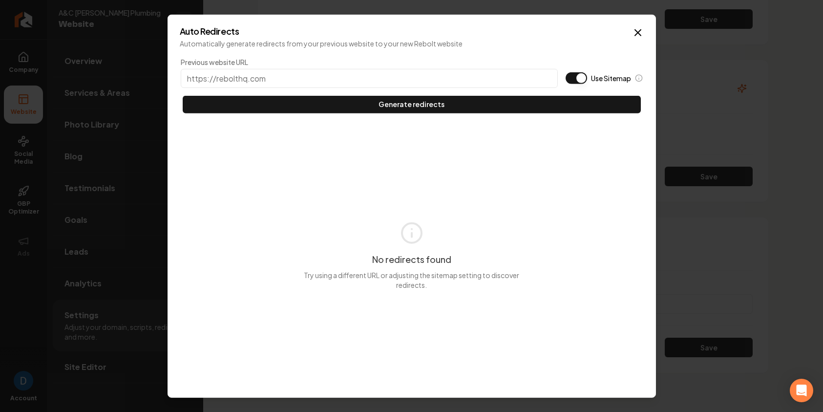
click at [579, 73] on button "Use Sitemap" at bounding box center [576, 78] width 21 height 12
click at [439, 74] on input "Previous website URL" at bounding box center [369, 77] width 377 height 19
paste input "[DOMAIN_NAME]"
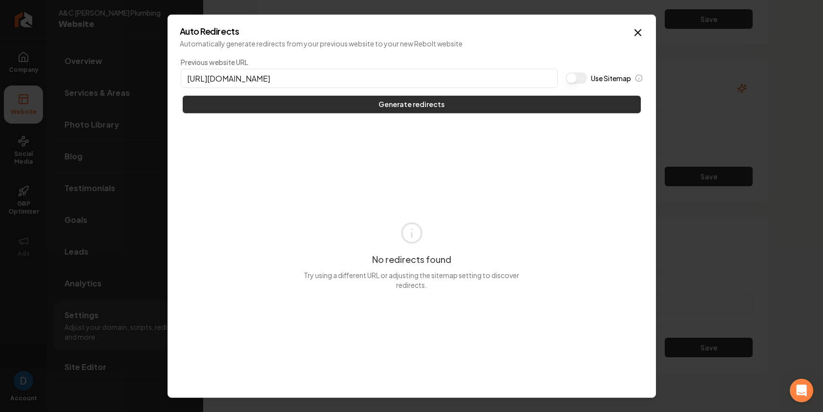
type input "[URL][DOMAIN_NAME]"
click at [429, 99] on button "Generate redirects" at bounding box center [412, 104] width 458 height 18
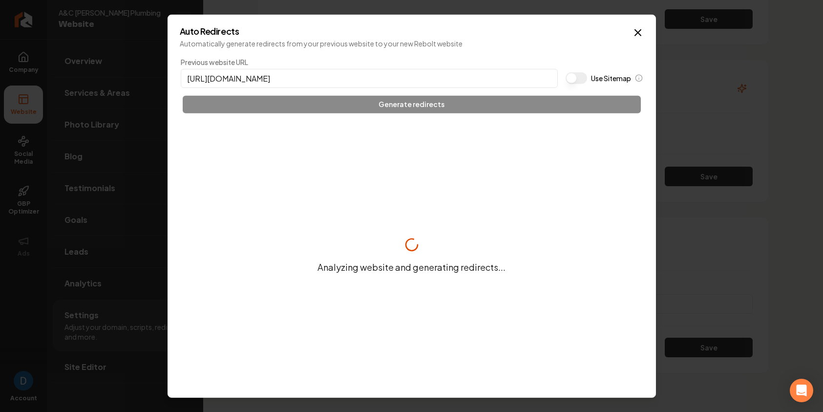
click at [504, 384] on div "Analyzing website and generating redirects..." at bounding box center [412, 255] width 464 height 259
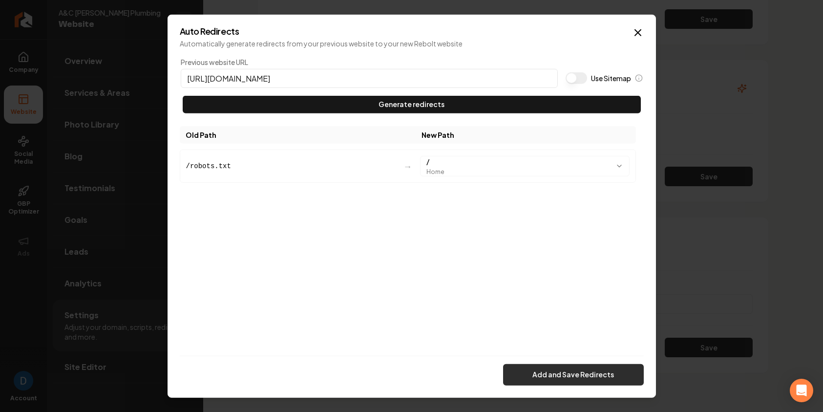
click at [604, 375] on button "Add and Save Redirects" at bounding box center [573, 374] width 141 height 21
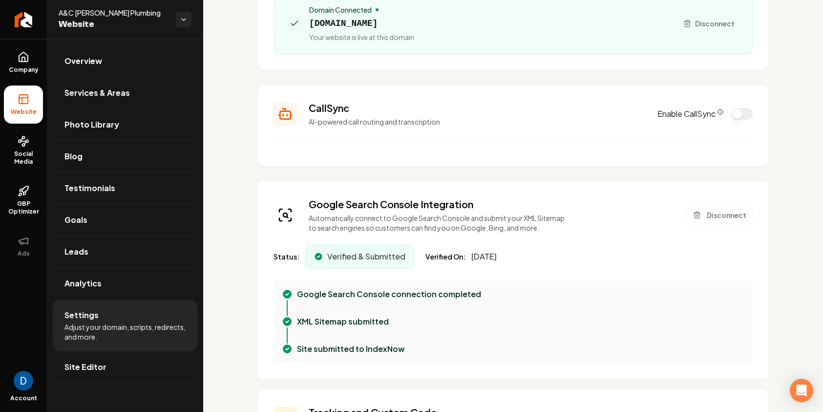
scroll to position [182, 0]
